Goal: Complete application form: Complete application form

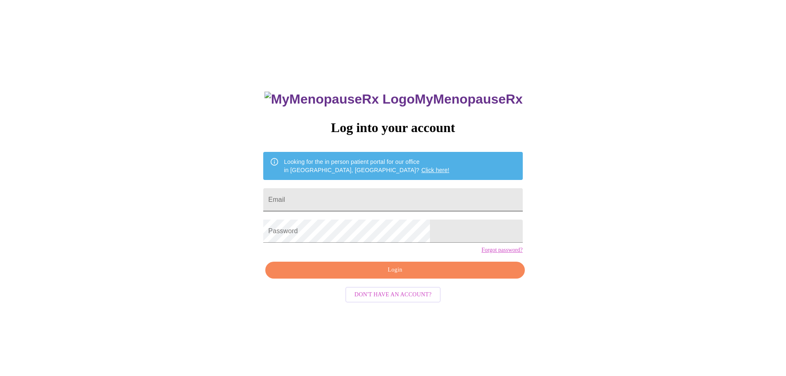
drag, startPoint x: 0, startPoint y: 0, endPoint x: 411, endPoint y: 197, distance: 455.9
click at [411, 197] on input "Email" at bounding box center [392, 199] width 259 height 23
type input "[EMAIL_ADDRESS][DOMAIN_NAME]"
click at [402, 275] on span "Login" at bounding box center [395, 270] width 240 height 10
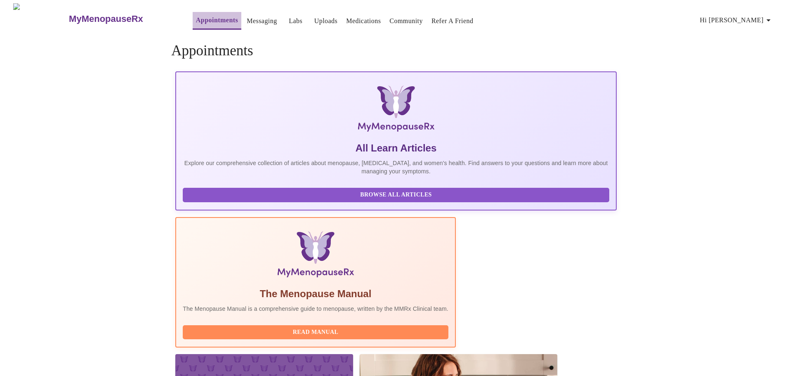
click at [196, 22] on link "Appointments" at bounding box center [217, 20] width 42 height 12
click at [196, 17] on link "Appointments" at bounding box center [217, 20] width 42 height 12
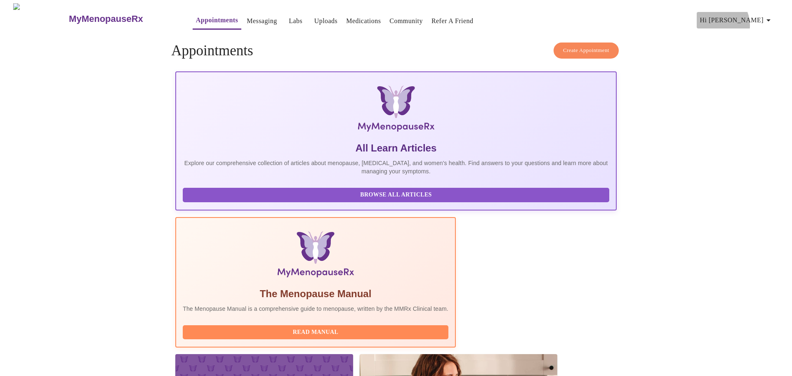
click at [749, 22] on span "Hi [PERSON_NAME]" at bounding box center [736, 20] width 73 height 12
click at [714, 25] on div at bounding box center [396, 188] width 792 height 376
click at [247, 16] on link "Messaging" at bounding box center [262, 21] width 30 height 12
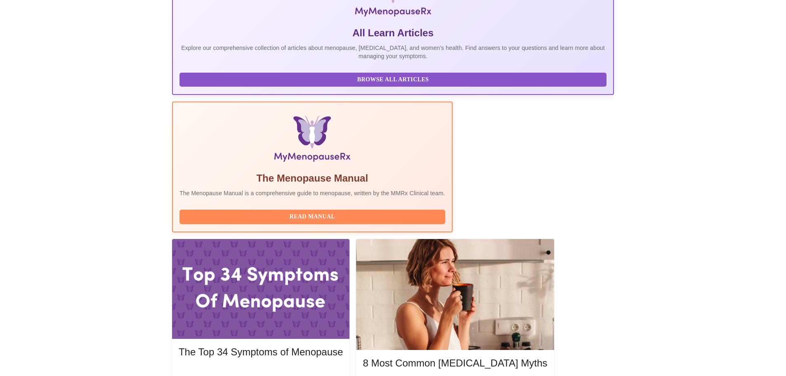
scroll to position [206, 0]
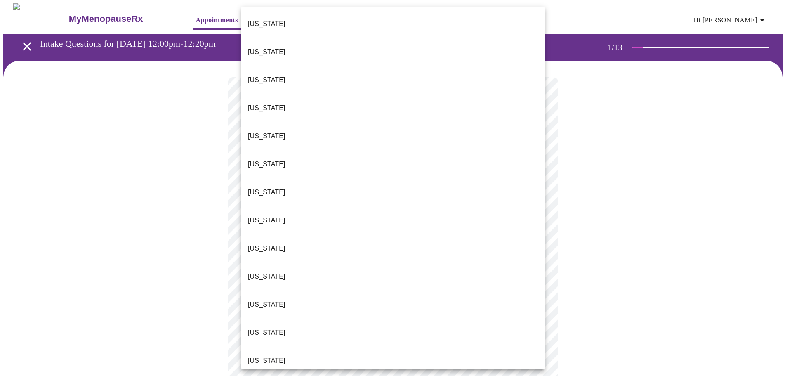
click at [418, 183] on body "MyMenopauseRx Appointments Messaging Labs Uploads Medications Community Refer a…" at bounding box center [396, 380] width 786 height 754
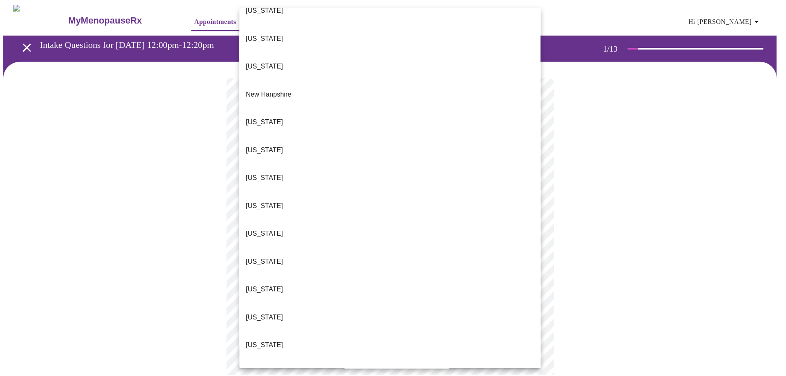
scroll to position [717, 0]
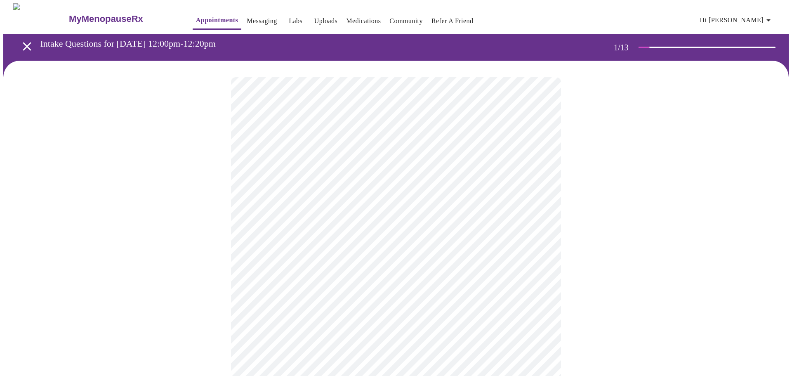
click at [394, 249] on body "MyMenopauseRx Appointments Messaging Labs Uploads Medications Community Refer a…" at bounding box center [396, 377] width 786 height 749
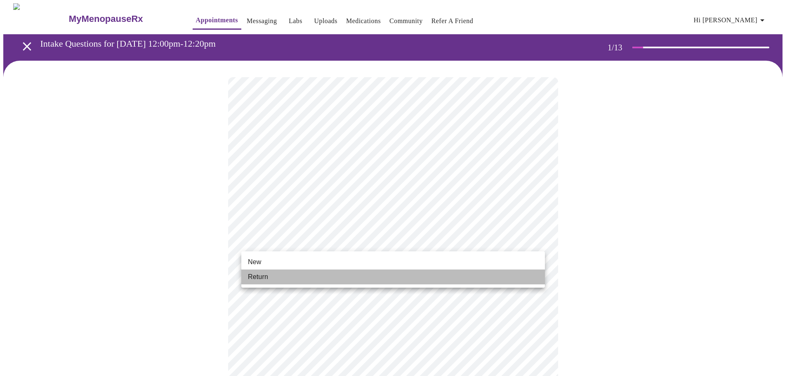
click at [384, 277] on li "Return" at bounding box center [393, 276] width 304 height 15
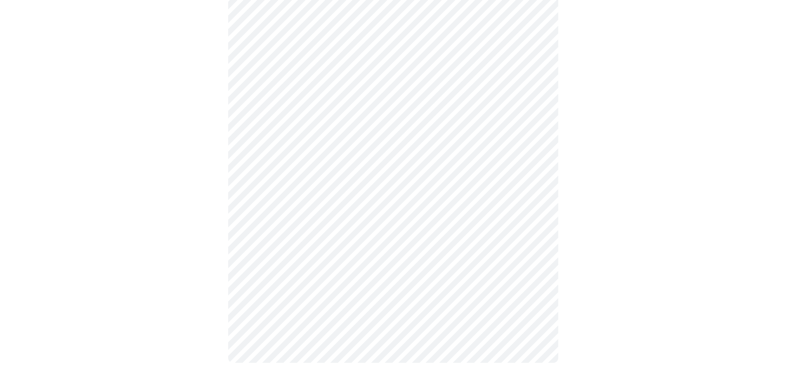
scroll to position [0, 0]
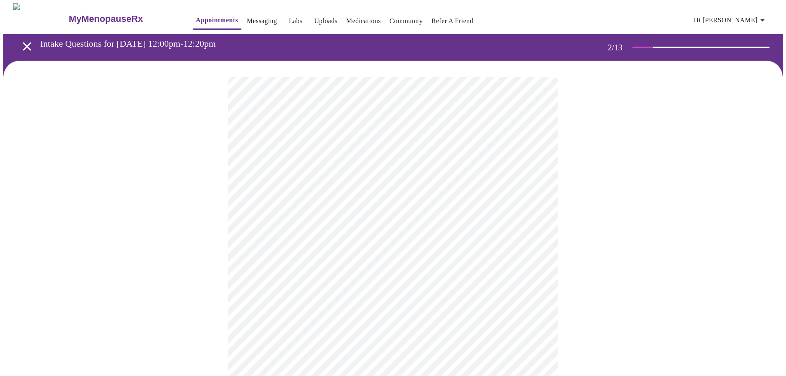
click at [465, 173] on body "MyMenopauseRx Appointments Messaging Labs Uploads Medications Community Refer a…" at bounding box center [393, 251] width 780 height 496
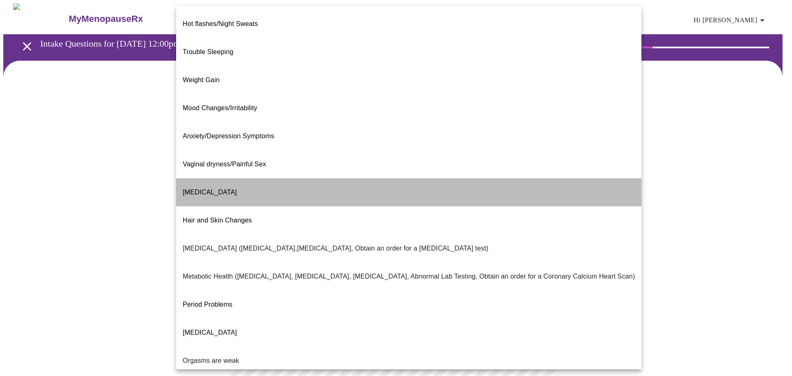
click at [465, 178] on li "Decreased libido" at bounding box center [409, 192] width 466 height 28
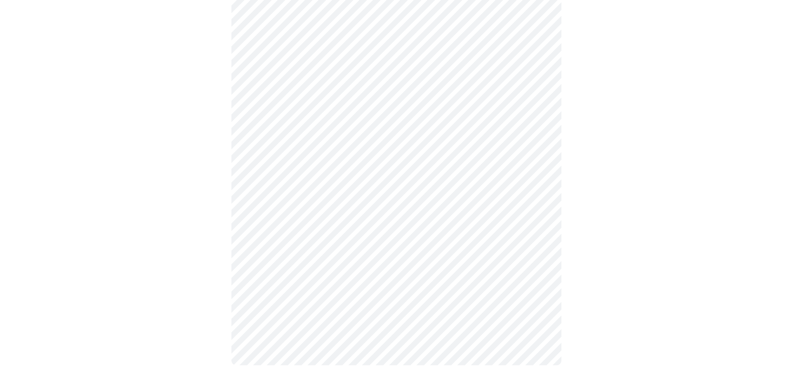
scroll to position [115, 0]
click at [477, 140] on body "MyMenopauseRx Appointments Messaging Labs Uploads Medications Community Refer a…" at bounding box center [396, 133] width 786 height 491
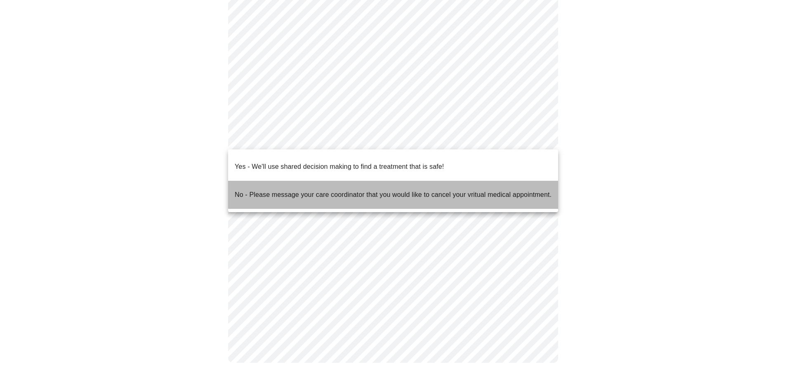
click at [461, 190] on p "No - Please message your care coordinator that you would like to cancel your vr…" at bounding box center [393, 195] width 317 height 10
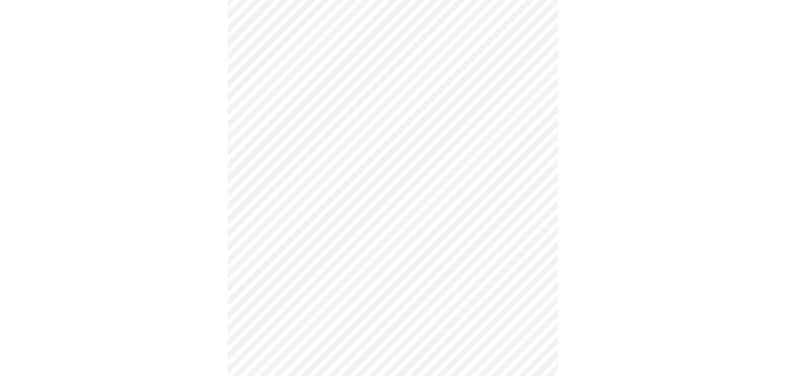
scroll to position [0, 0]
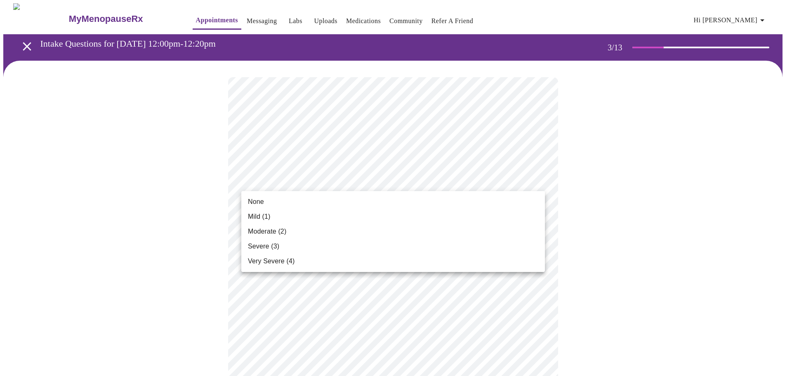
click at [454, 217] on li "Mild (1)" at bounding box center [393, 216] width 304 height 15
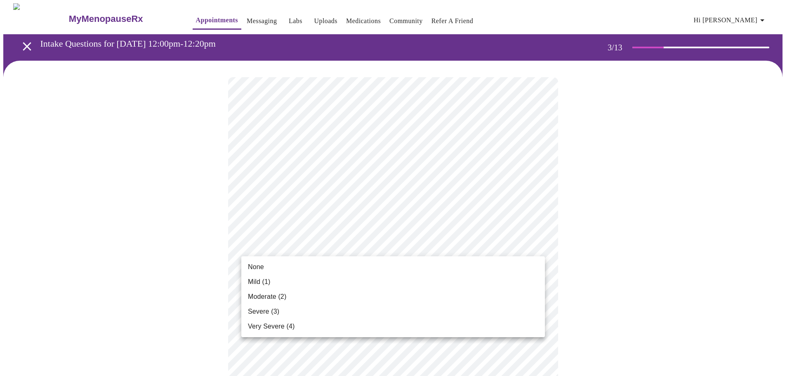
click at [453, 283] on li "Mild (1)" at bounding box center [393, 281] width 304 height 15
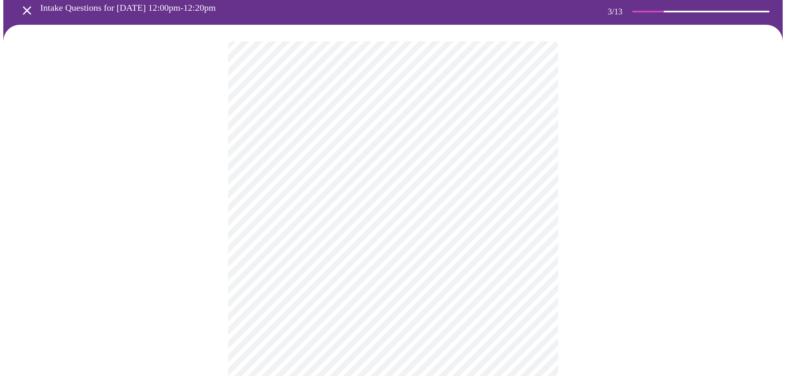
scroll to position [83, 0]
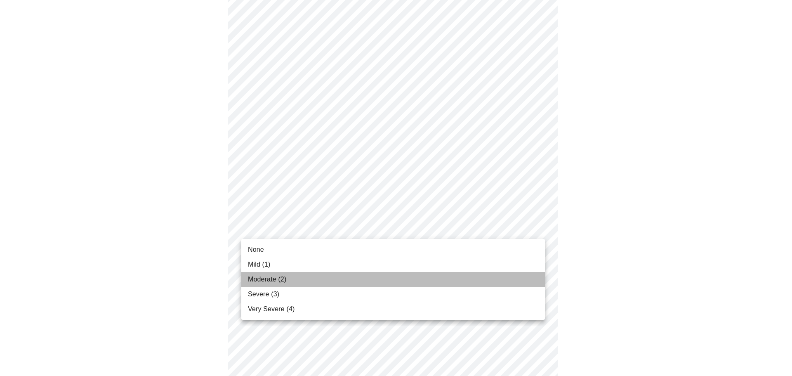
click at [448, 286] on li "Moderate (2)" at bounding box center [393, 279] width 304 height 15
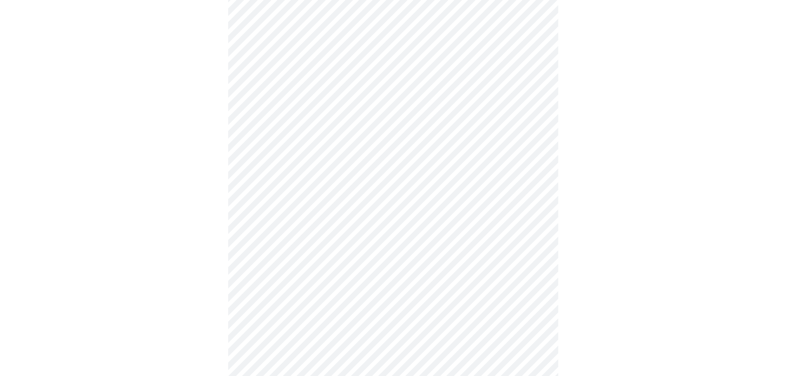
scroll to position [124, 0]
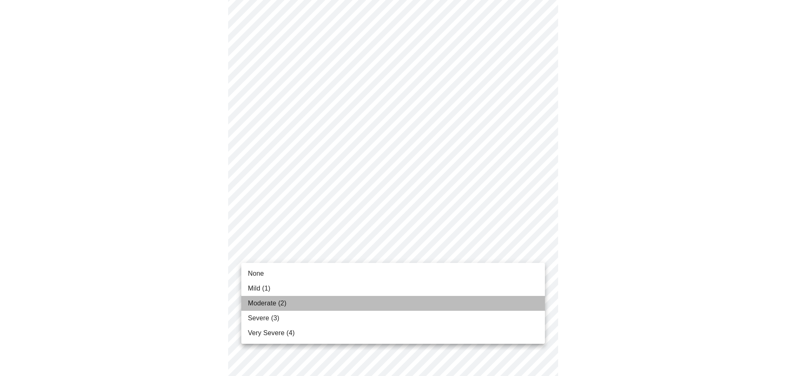
click at [457, 305] on li "Moderate (2)" at bounding box center [393, 303] width 304 height 15
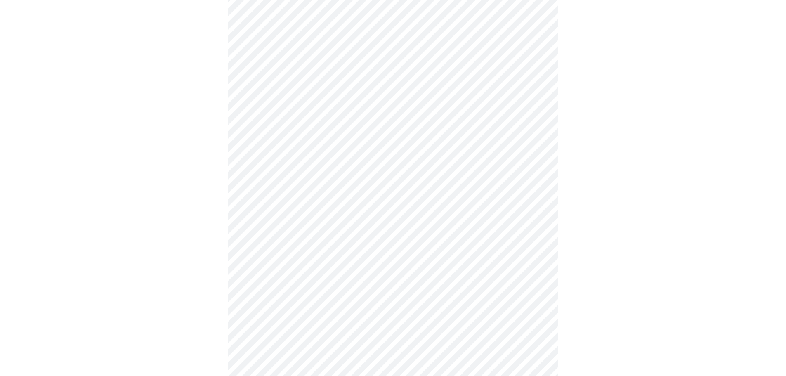
scroll to position [206, 0]
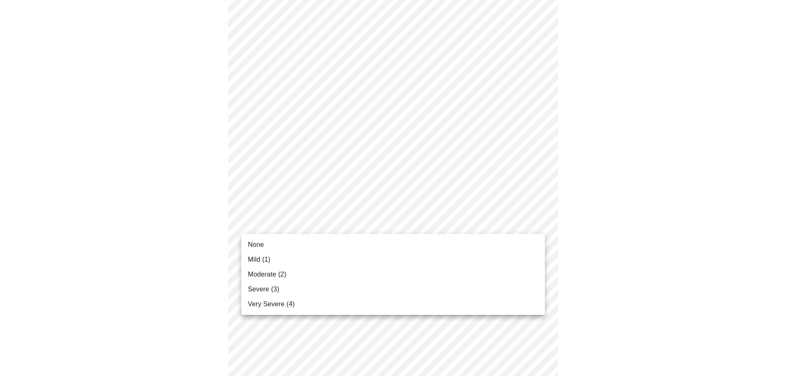
click at [473, 225] on body "MyMenopauseRx Appointments Messaging Labs Uploads Medications Community Refer a…" at bounding box center [396, 323] width 786 height 1052
click at [452, 286] on li "Severe (3)" at bounding box center [393, 289] width 304 height 15
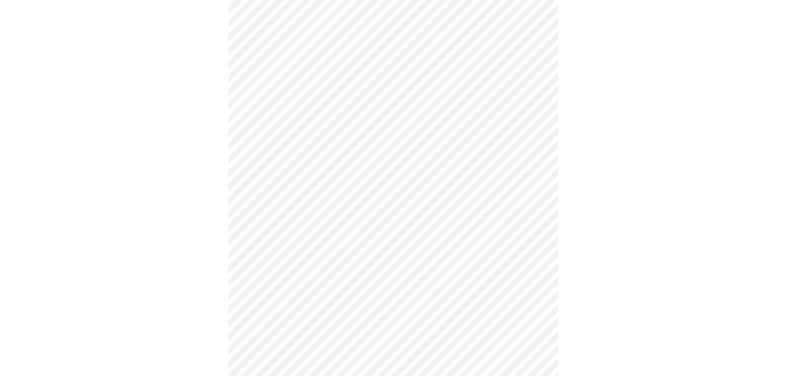
scroll to position [248, 0]
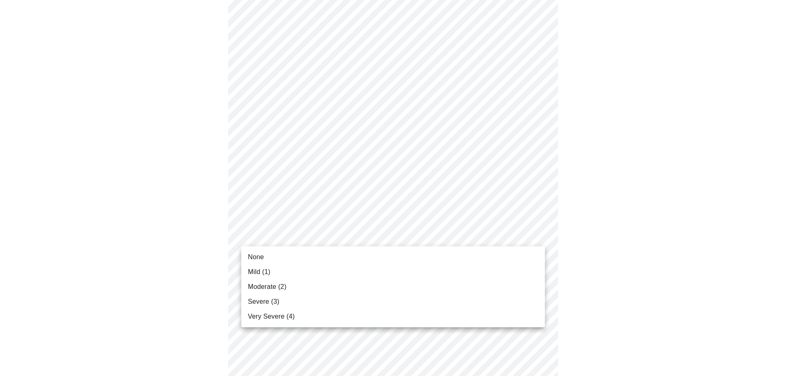
click at [458, 239] on body "MyMenopauseRx Appointments Messaging Labs Uploads Medications Community Refer a…" at bounding box center [396, 276] width 786 height 1040
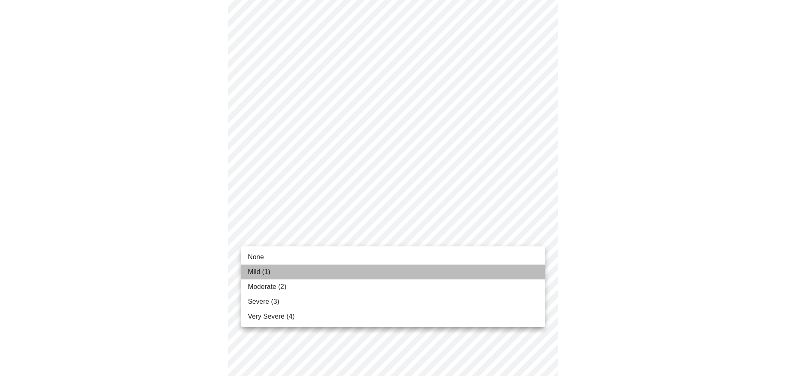
click at [438, 272] on li "Mild (1)" at bounding box center [393, 272] width 304 height 15
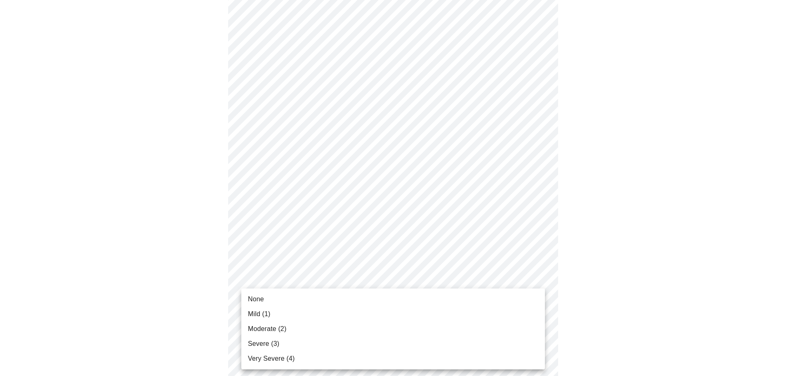
click at [444, 299] on body "MyMenopauseRx Appointments Messaging Labs Uploads Medications Community Refer a…" at bounding box center [396, 270] width 786 height 1028
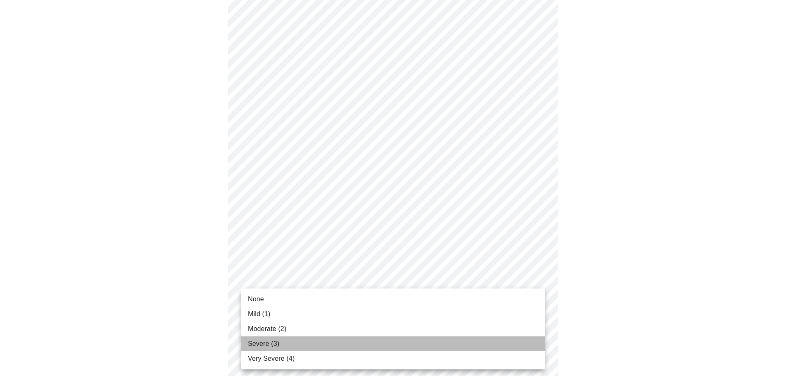
click at [435, 342] on li "Severe (3)" at bounding box center [393, 343] width 304 height 15
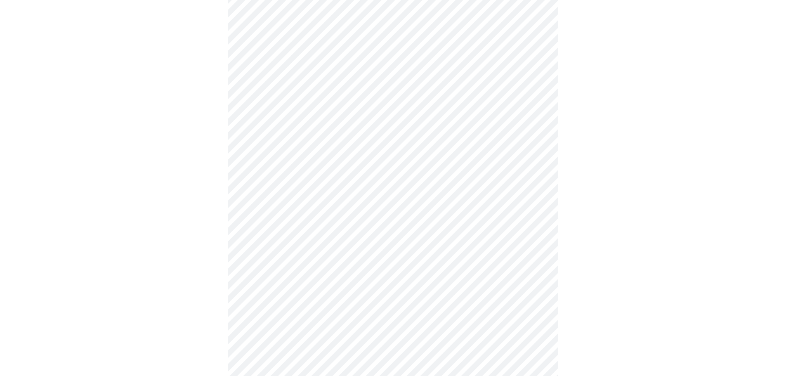
scroll to position [371, 0]
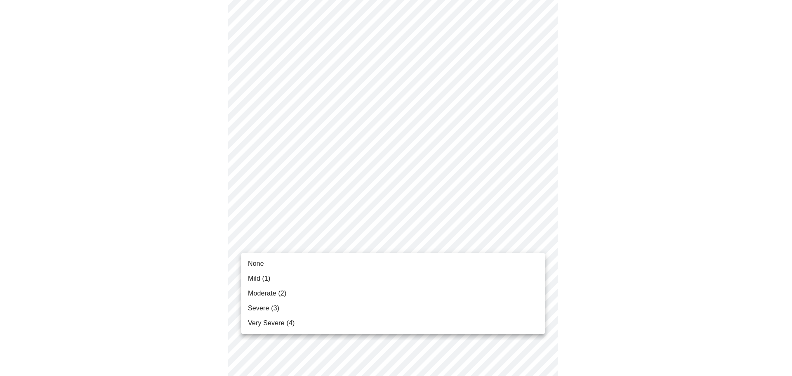
click at [426, 244] on body "MyMenopauseRx Appointments Messaging Labs Uploads Medications Community Refer a…" at bounding box center [396, 140] width 786 height 1017
click at [425, 316] on li "Very Severe (4)" at bounding box center [393, 323] width 304 height 15
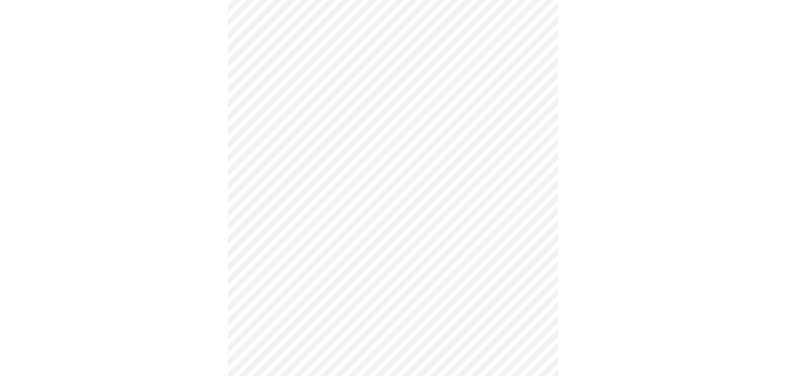
scroll to position [454, 0]
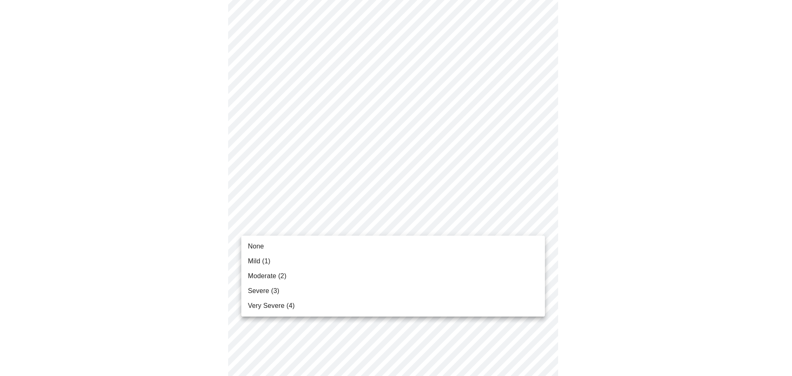
click at [400, 220] on body "MyMenopauseRx Appointments Messaging Labs Uploads Medications Community Refer a…" at bounding box center [396, 51] width 786 height 1005
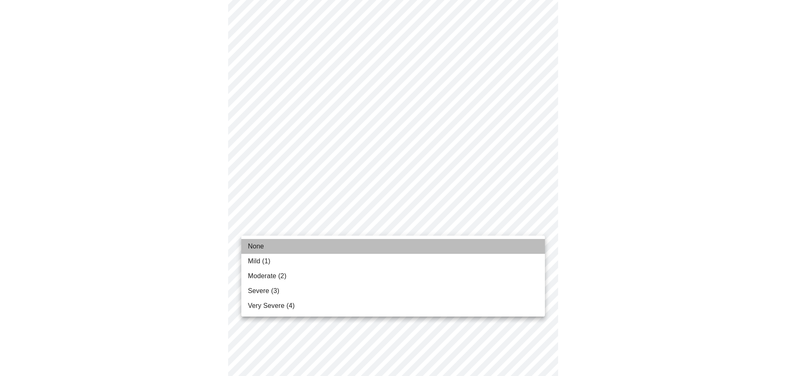
click at [388, 246] on li "None" at bounding box center [393, 246] width 304 height 15
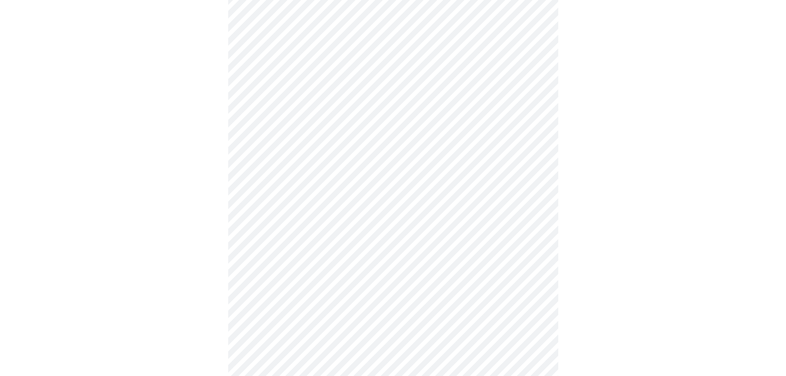
scroll to position [536, 0]
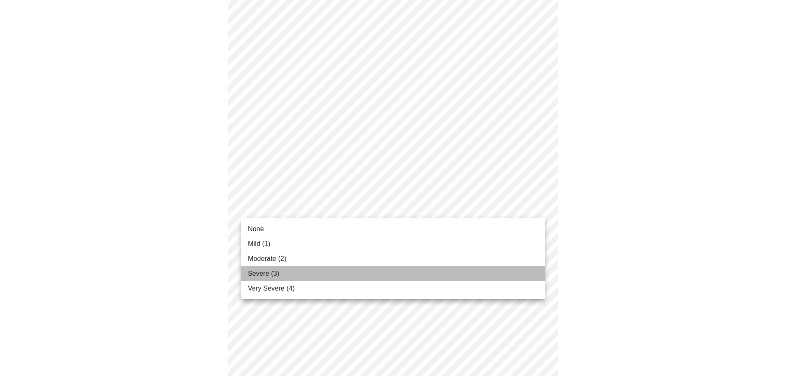
click at [389, 278] on li "Severe (3)" at bounding box center [393, 273] width 304 height 15
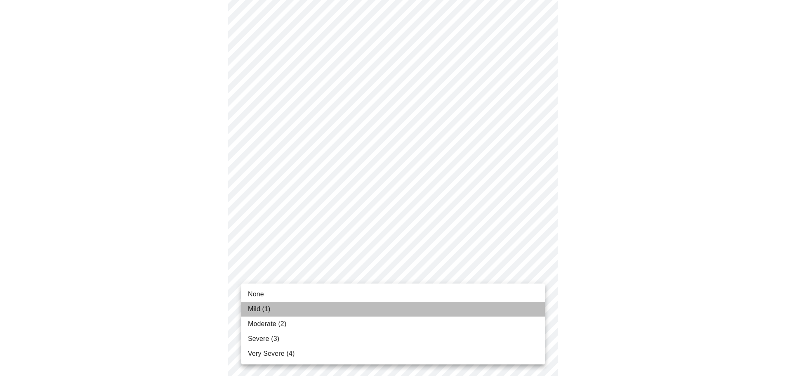
click at [390, 307] on li "Mild (1)" at bounding box center [393, 309] width 304 height 15
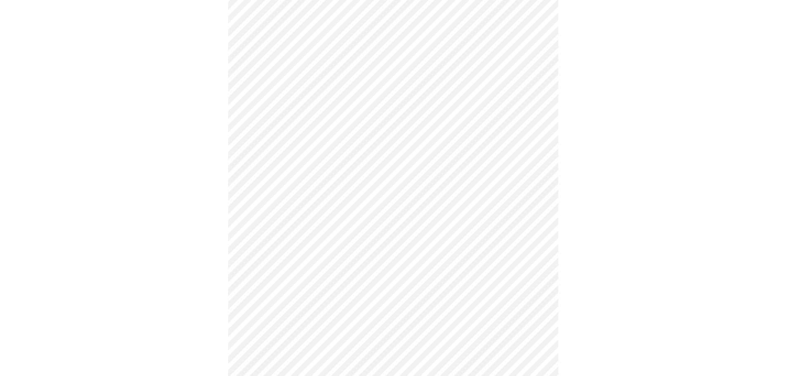
scroll to position [289, 0]
click at [506, 215] on body "MyMenopauseRx Appointments Messaging Labs Uploads Medications Community Refer a…" at bounding box center [396, 121] width 786 height 815
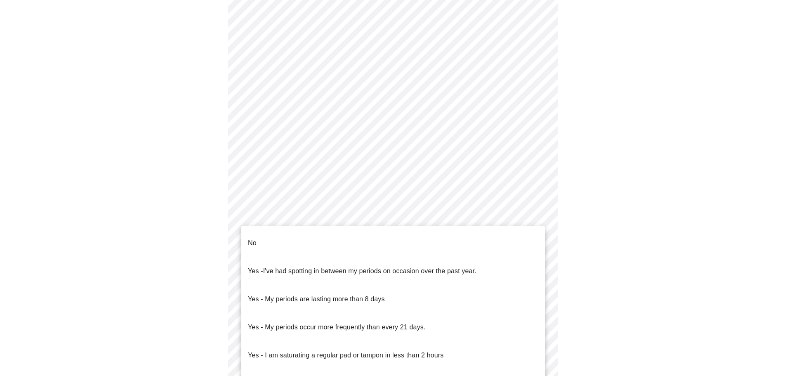
click at [496, 236] on li "No" at bounding box center [393, 243] width 304 height 28
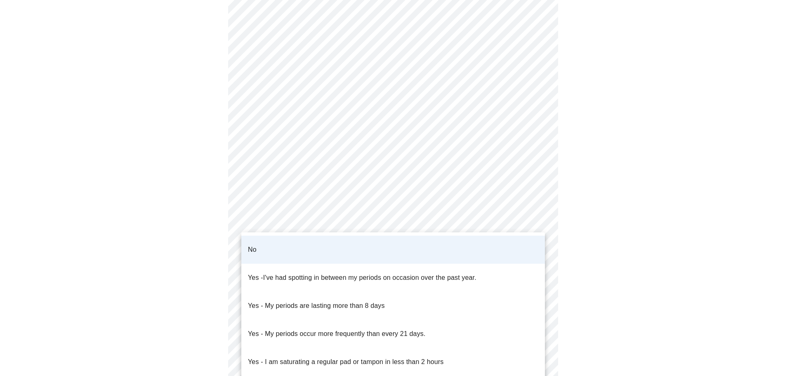
click at [501, 220] on body "MyMenopauseRx Appointments Messaging Labs Uploads Medications Community Refer a…" at bounding box center [396, 119] width 786 height 810
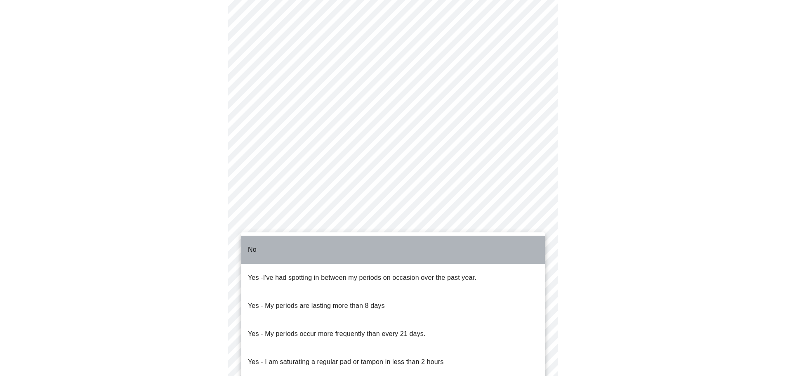
click at [497, 245] on li "No" at bounding box center [393, 250] width 304 height 28
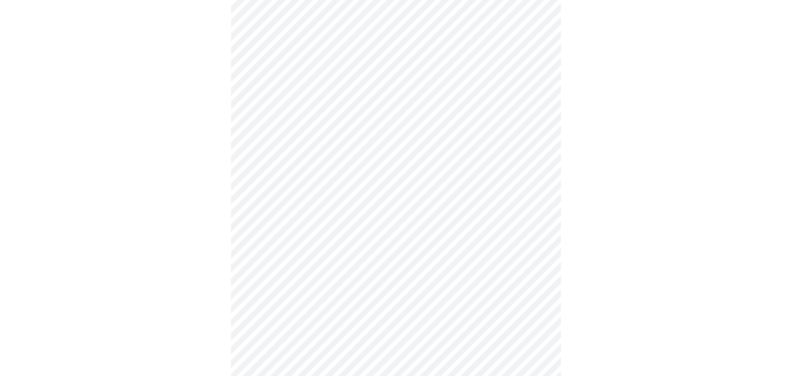
click at [505, 276] on body "MyMenopauseRx Appointments Messaging Labs Uploads Medications Community Refer a…" at bounding box center [396, 119] width 786 height 810
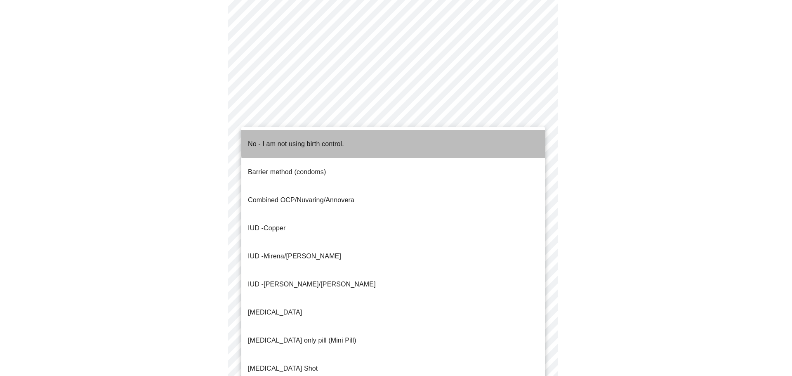
click at [423, 139] on li "No - I am not using birth control." at bounding box center [393, 144] width 304 height 28
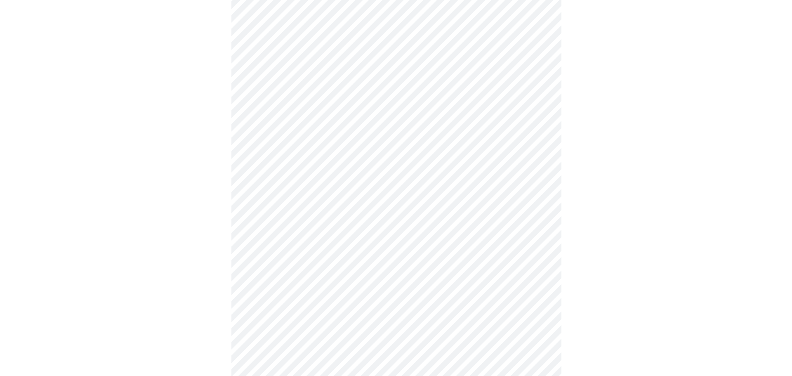
scroll to position [429, 0]
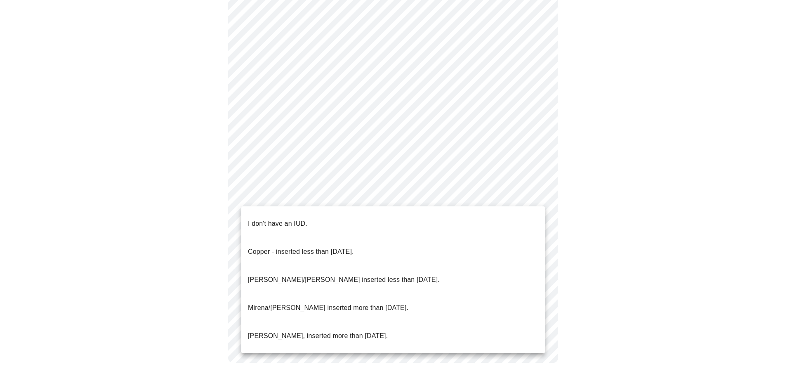
click at [464, 215] on li "I don't have an IUD." at bounding box center [393, 224] width 304 height 28
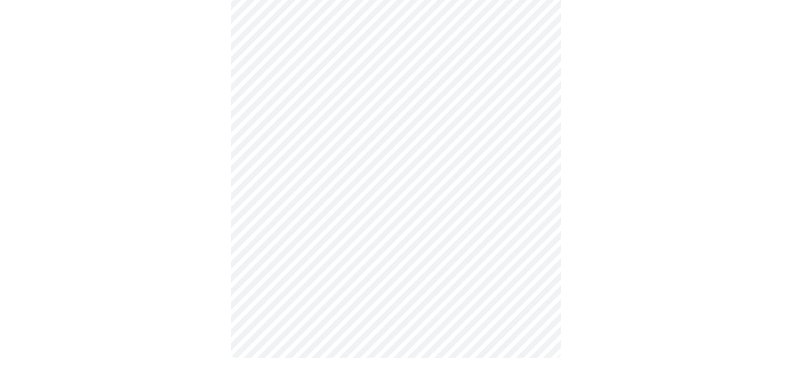
scroll to position [424, 0]
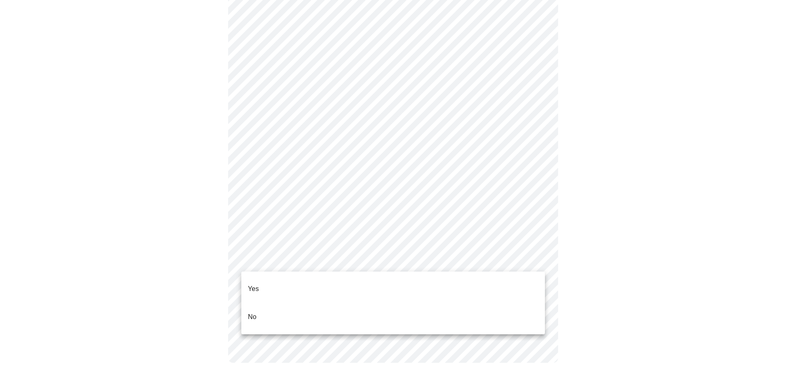
click at [414, 305] on li "No" at bounding box center [393, 317] width 304 height 28
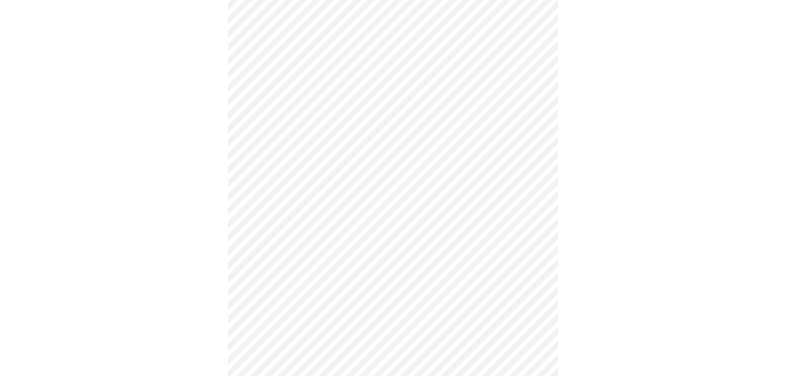
scroll to position [2129, 0]
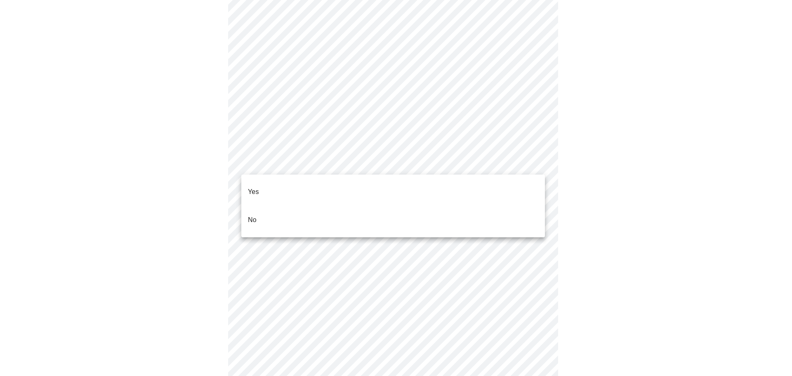
click at [432, 206] on li "No" at bounding box center [393, 220] width 304 height 28
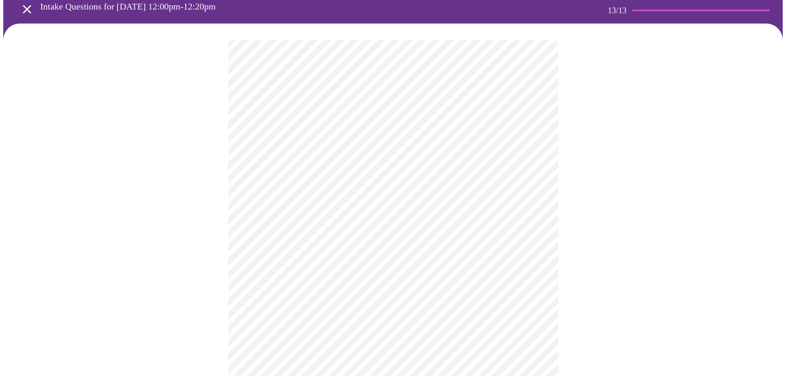
scroll to position [41, 0]
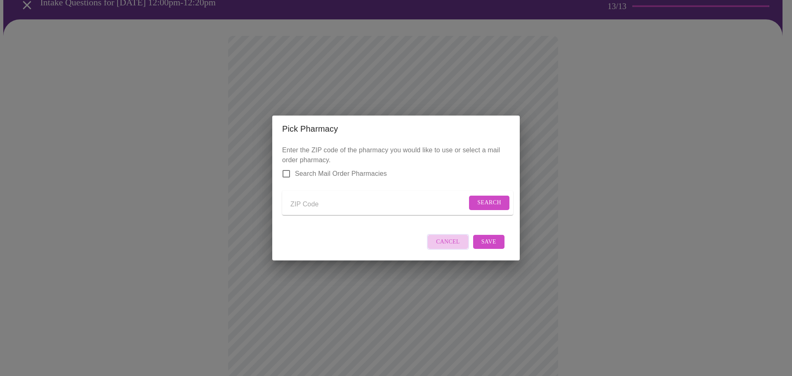
click at [456, 242] on span "Cancel" at bounding box center [448, 242] width 24 height 10
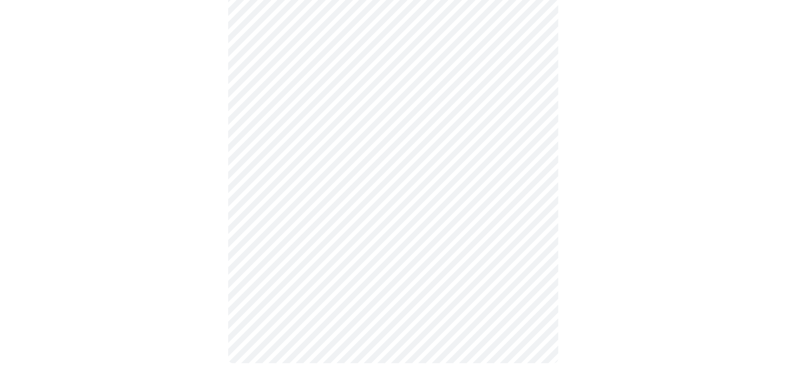
scroll to position [383, 0]
